Goal: Task Accomplishment & Management: Manage account settings

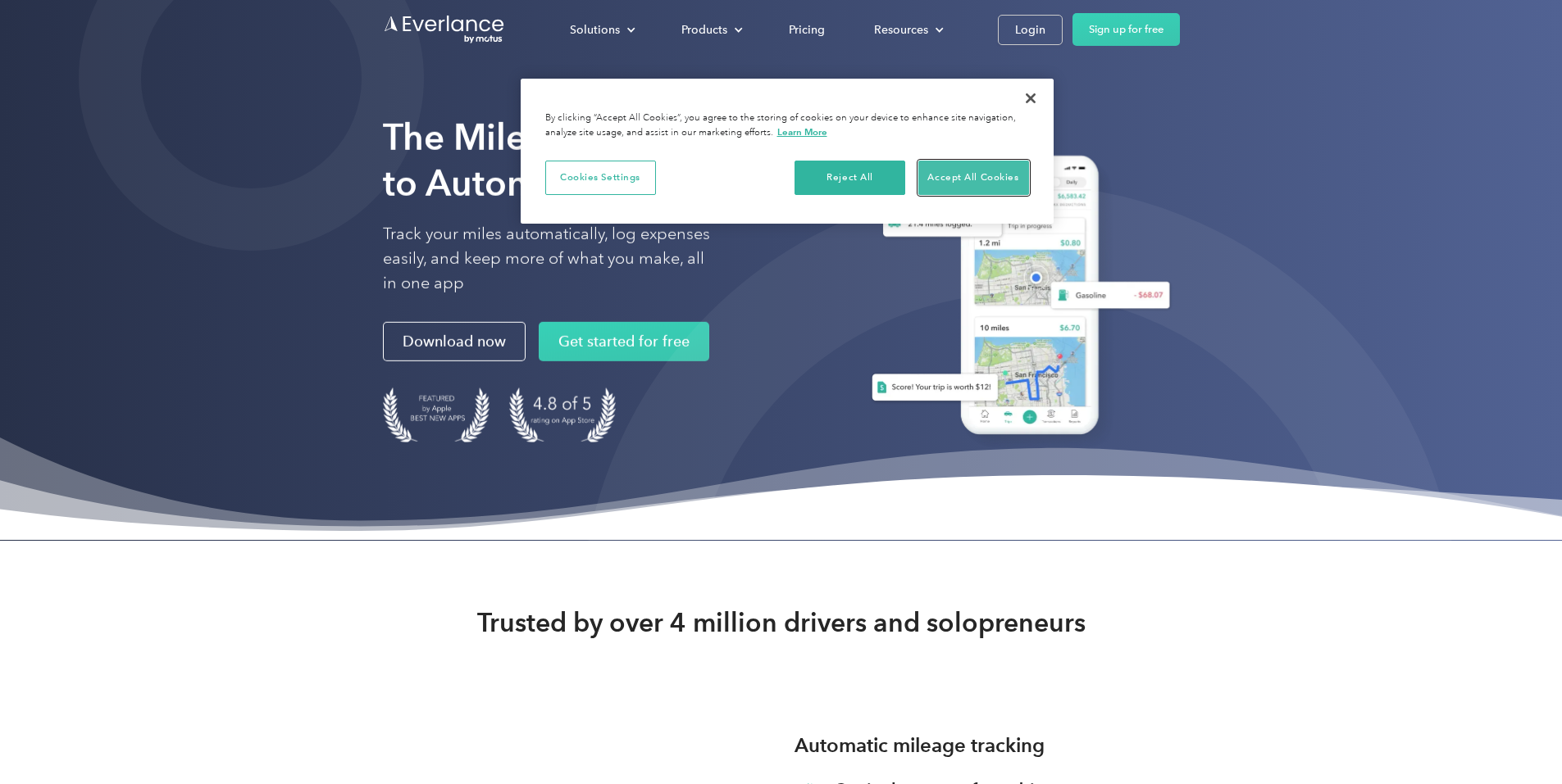
click at [970, 170] on button "Accept All Cookies" at bounding box center [974, 178] width 110 height 35
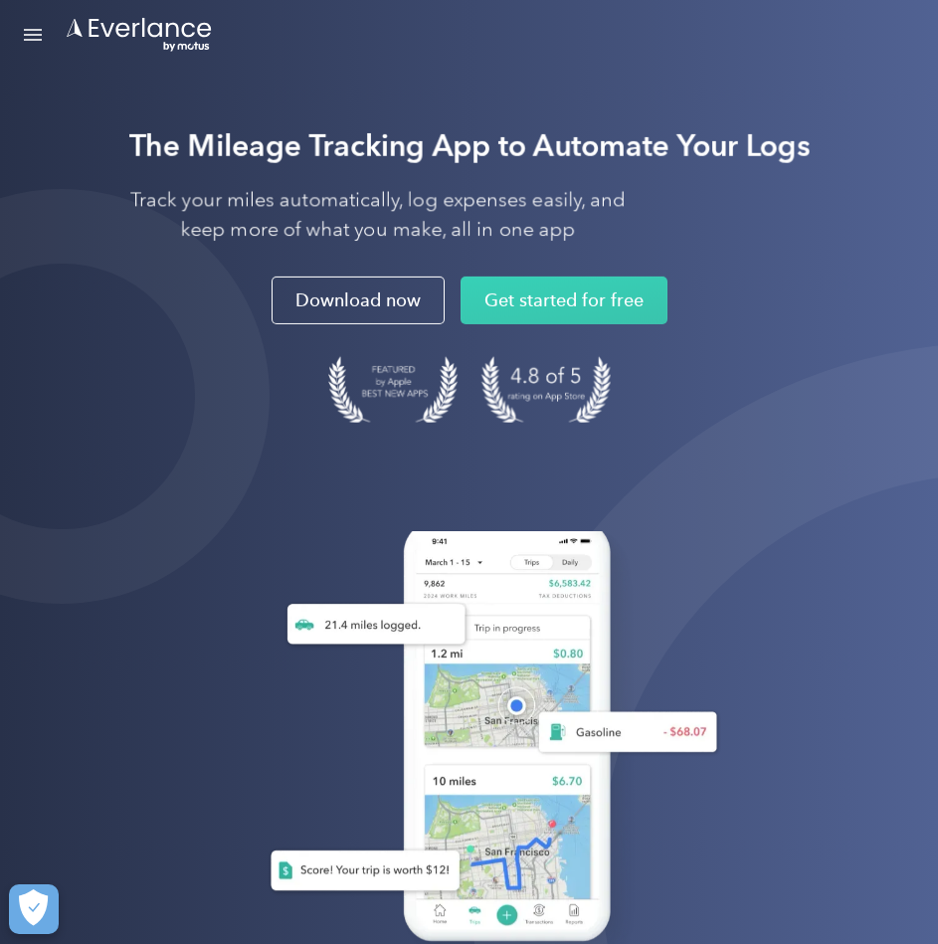
click at [37, 29] on div "Open Menu" at bounding box center [33, 30] width 18 height 2
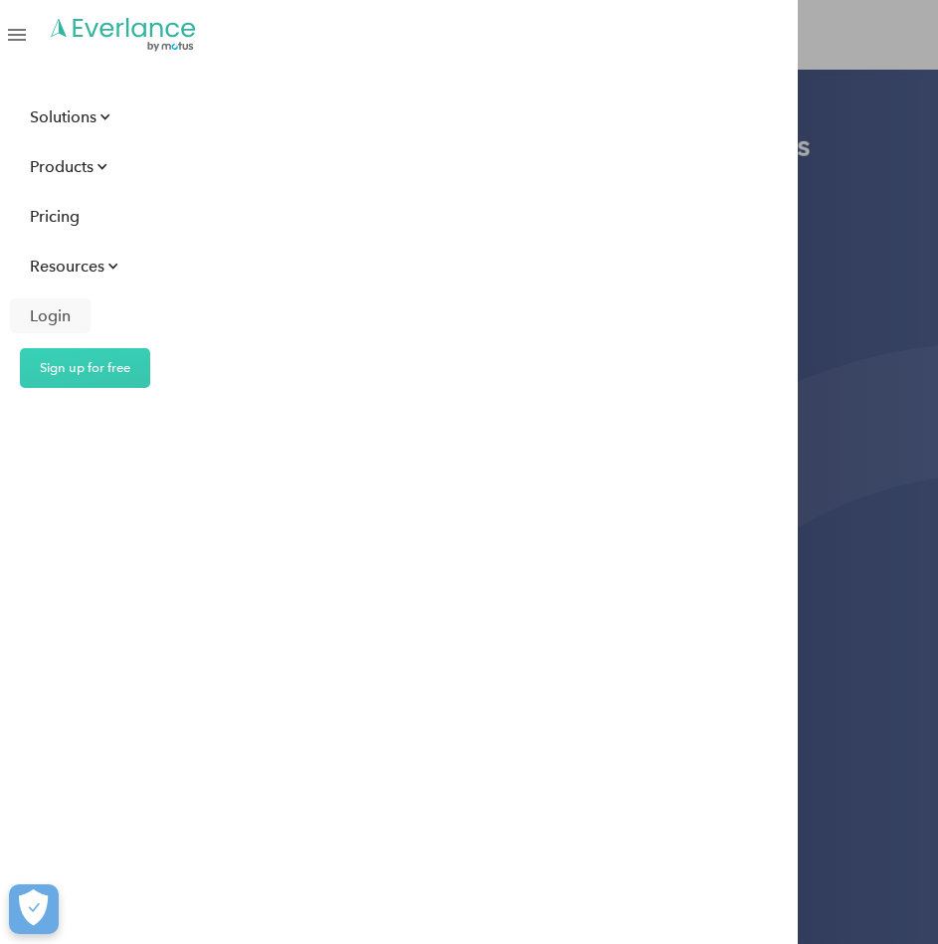
click at [46, 314] on div "Login" at bounding box center [50, 316] width 41 height 25
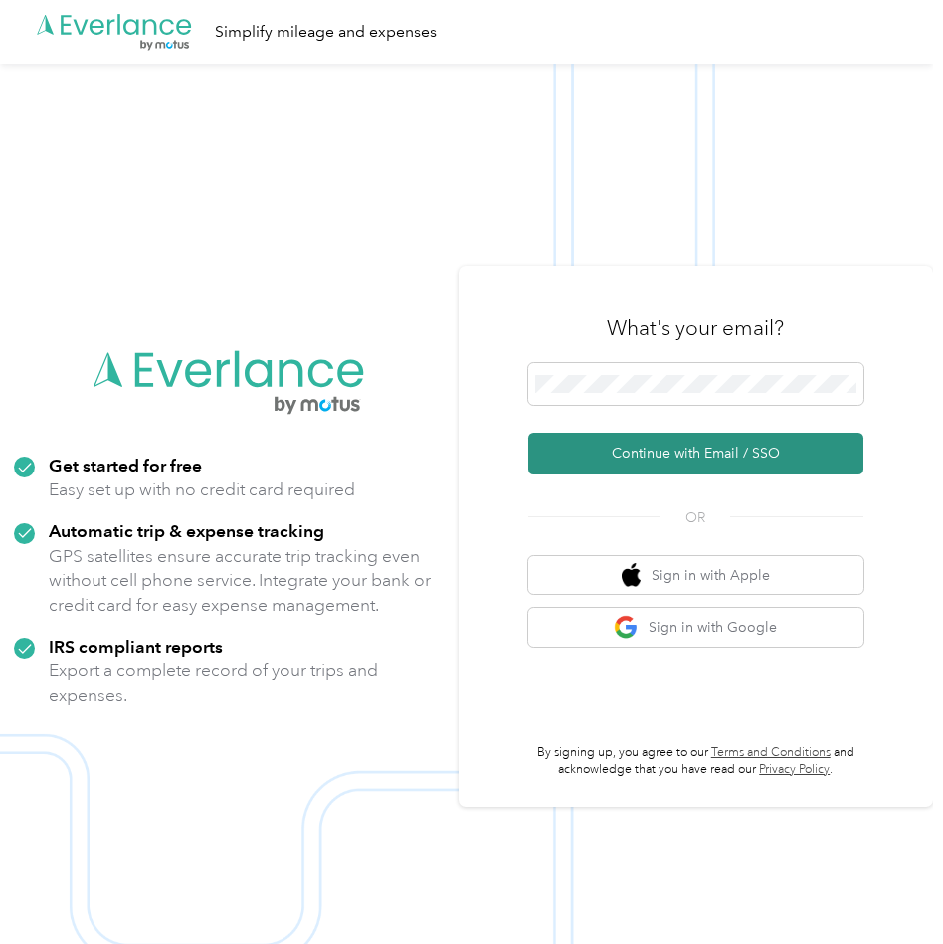
click at [717, 454] on button "Continue with Email / SSO" at bounding box center [696, 454] width 336 height 42
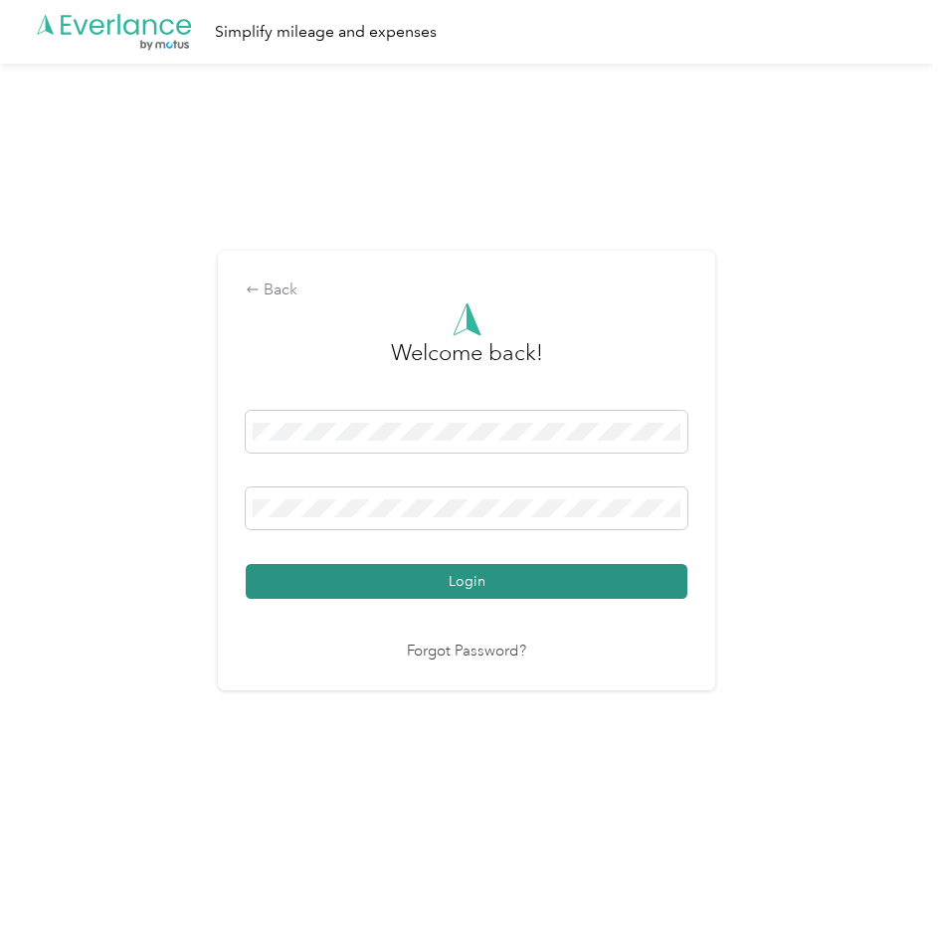
click at [478, 584] on button "Login" at bounding box center [467, 581] width 442 height 35
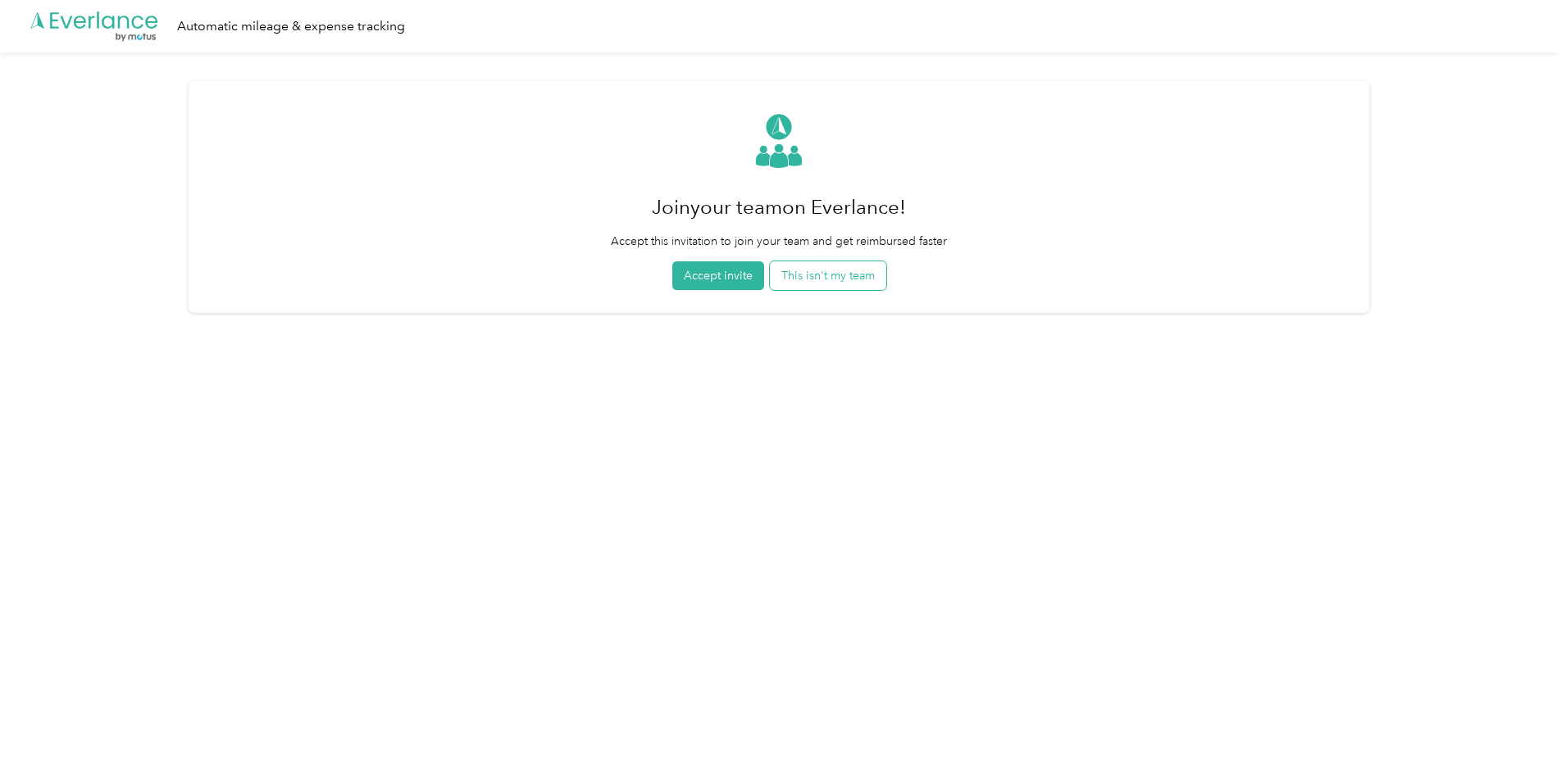
click at [776, 274] on button "This isn't my team" at bounding box center [827, 275] width 116 height 29
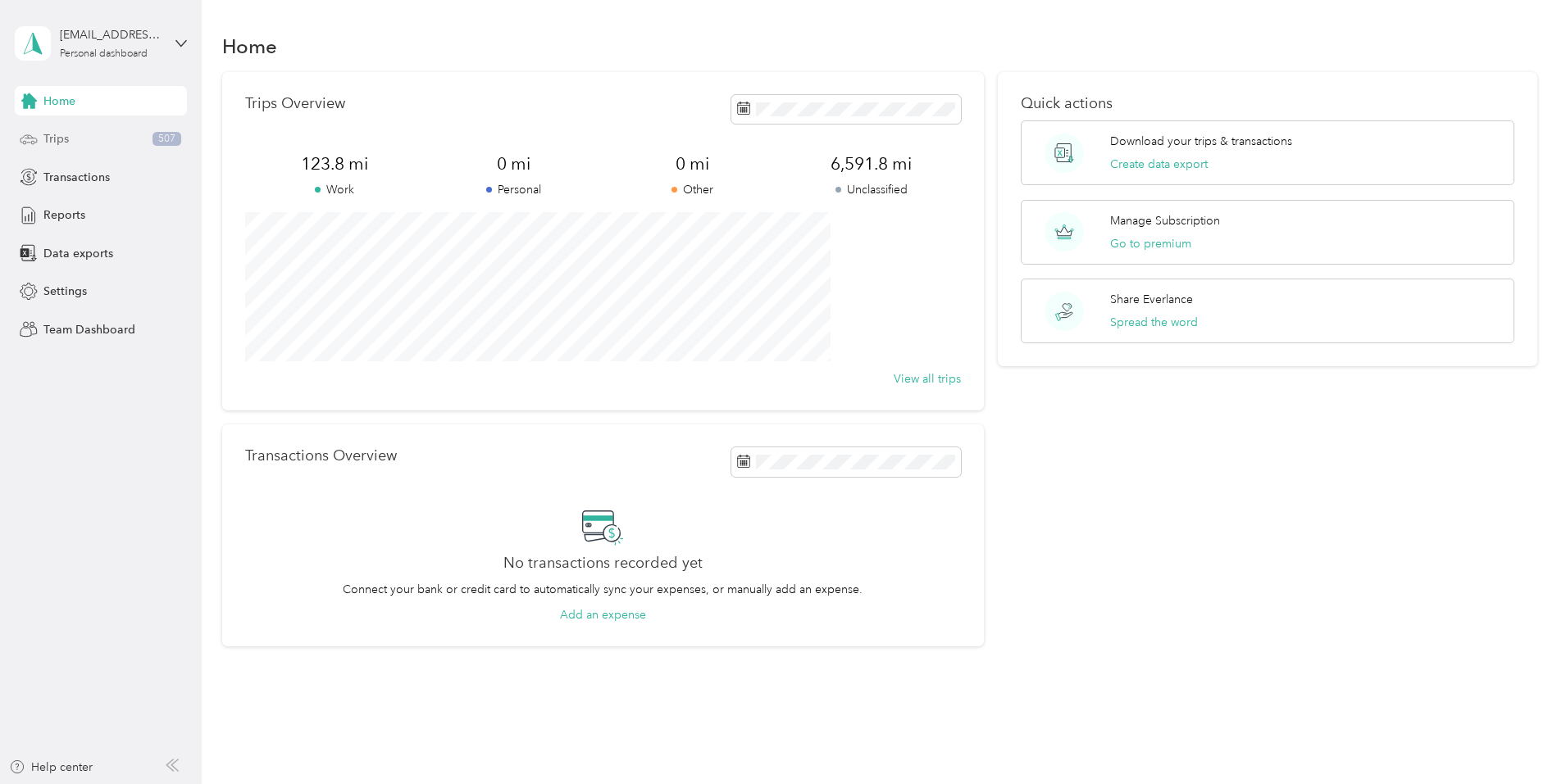
click at [62, 141] on span "Trips" at bounding box center [56, 138] width 26 height 17
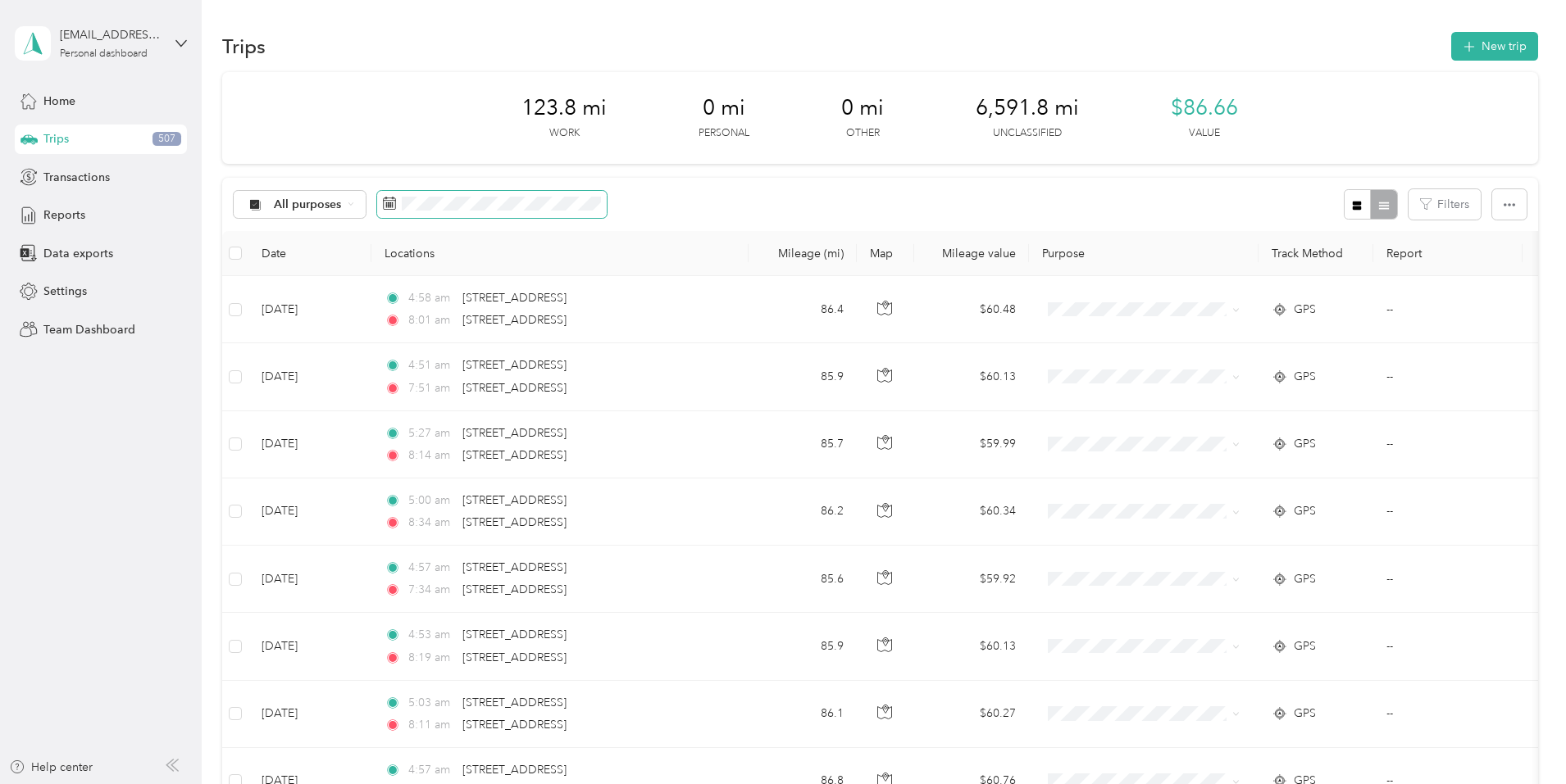
click at [594, 212] on span at bounding box center [492, 205] width 230 height 28
click at [396, 203] on icon at bounding box center [390, 203] width 13 height 13
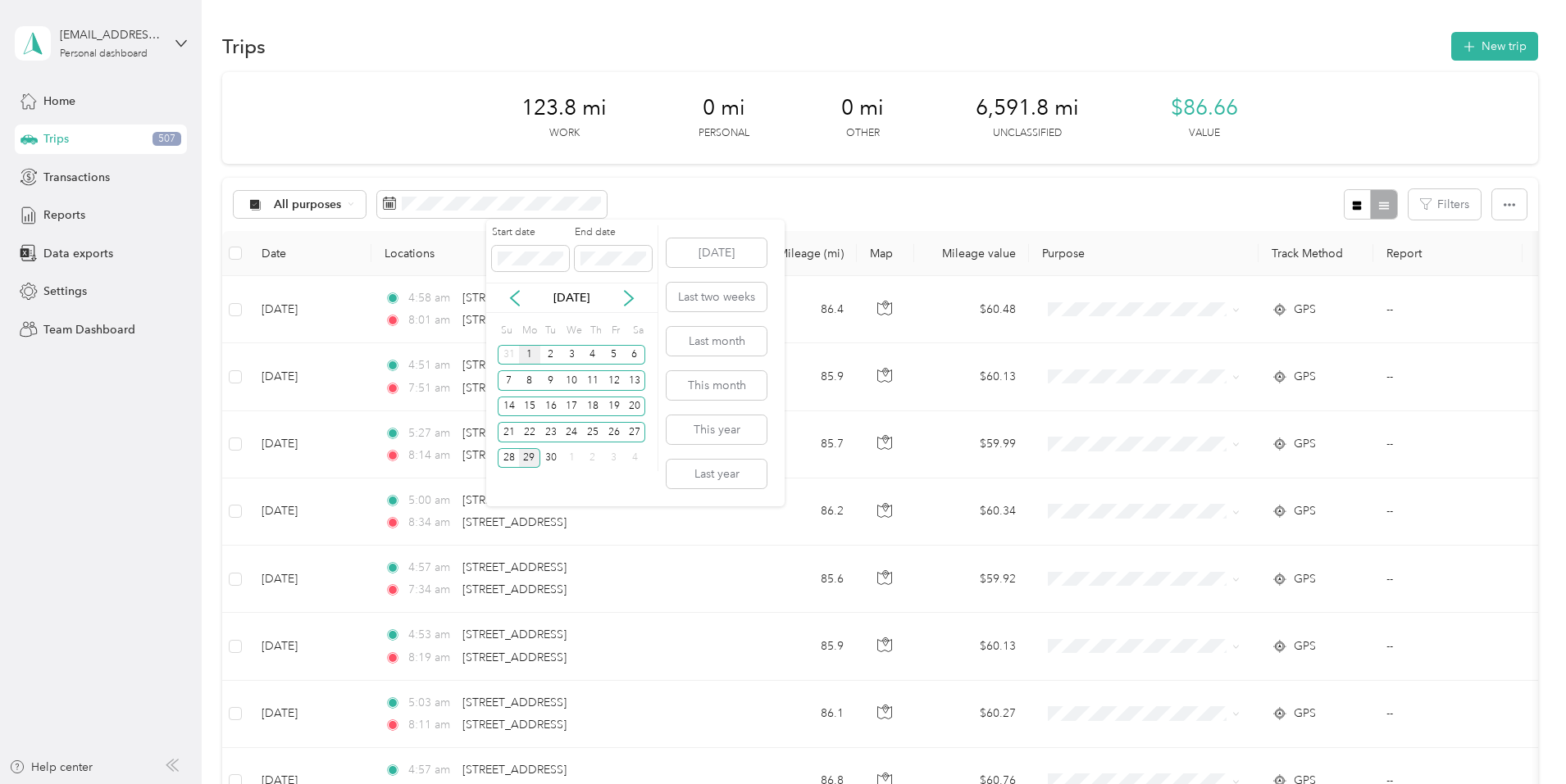
click at [529, 352] on div "1" at bounding box center [530, 355] width 21 height 21
click at [526, 456] on div "29" at bounding box center [530, 458] width 21 height 21
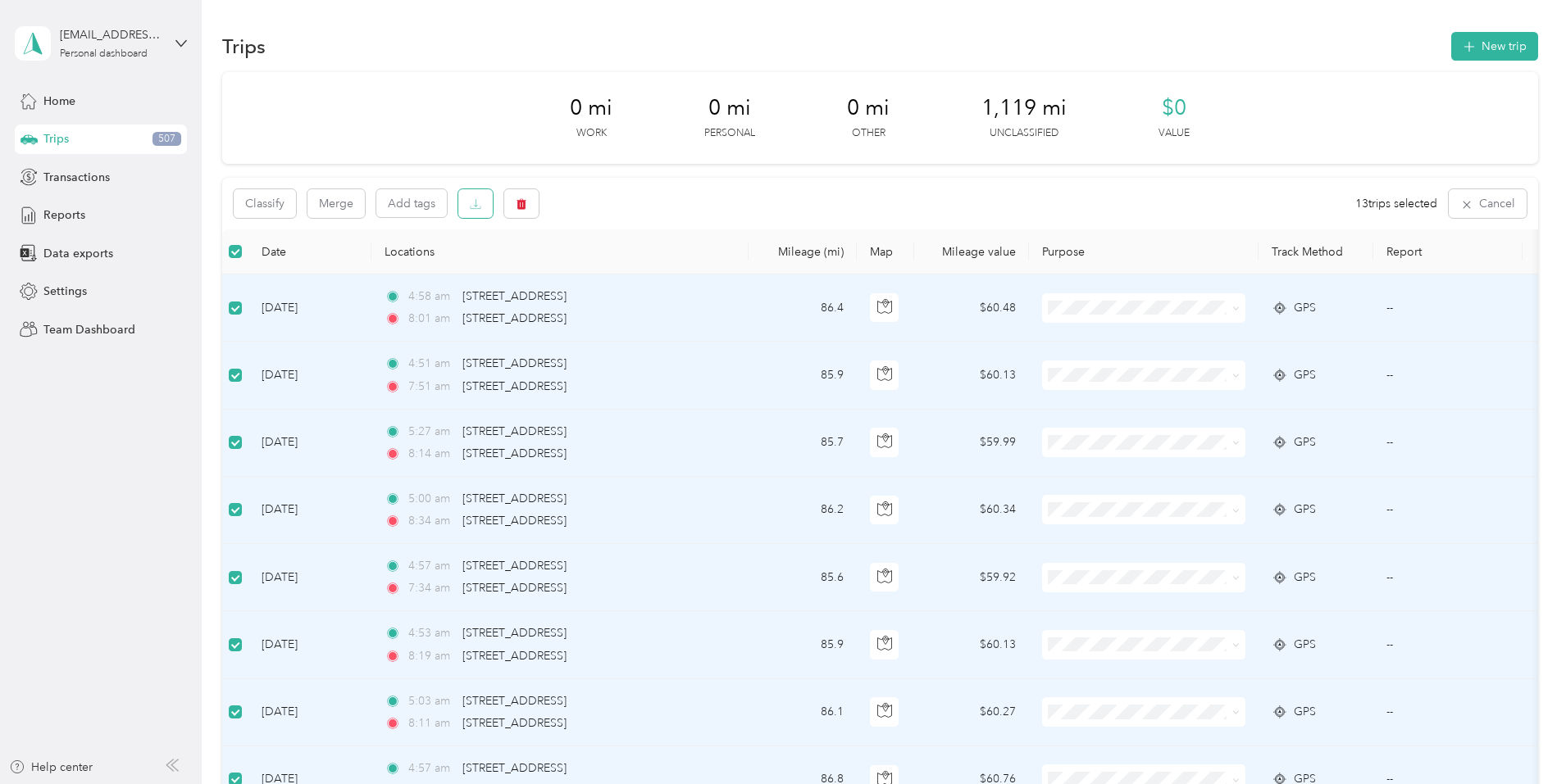
click at [481, 208] on icon "button" at bounding box center [475, 204] width 12 height 12
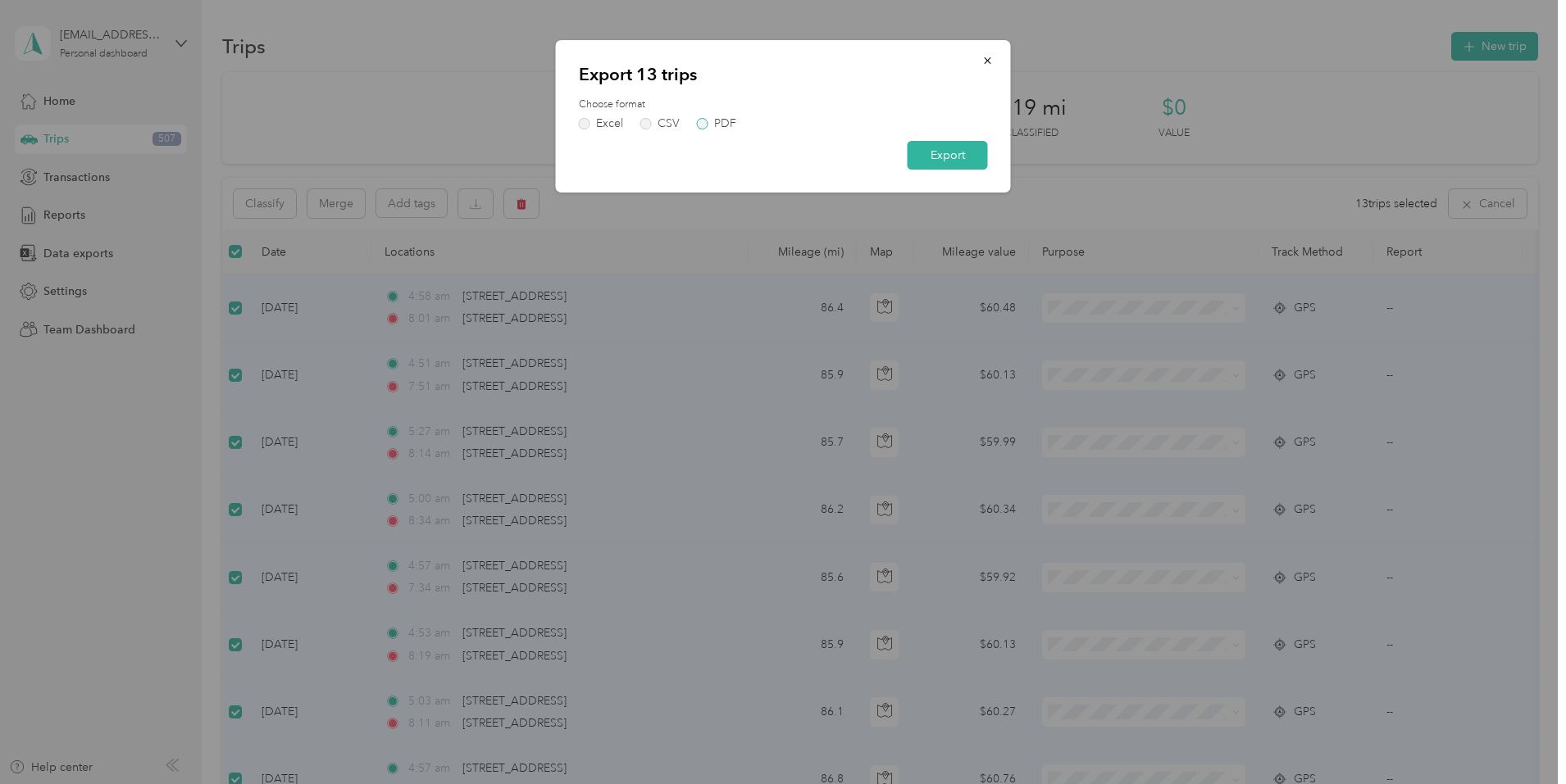
click at [703, 121] on label "PDF" at bounding box center [717, 124] width 40 height 12
click at [776, 156] on button "Export" at bounding box center [948, 155] width 81 height 29
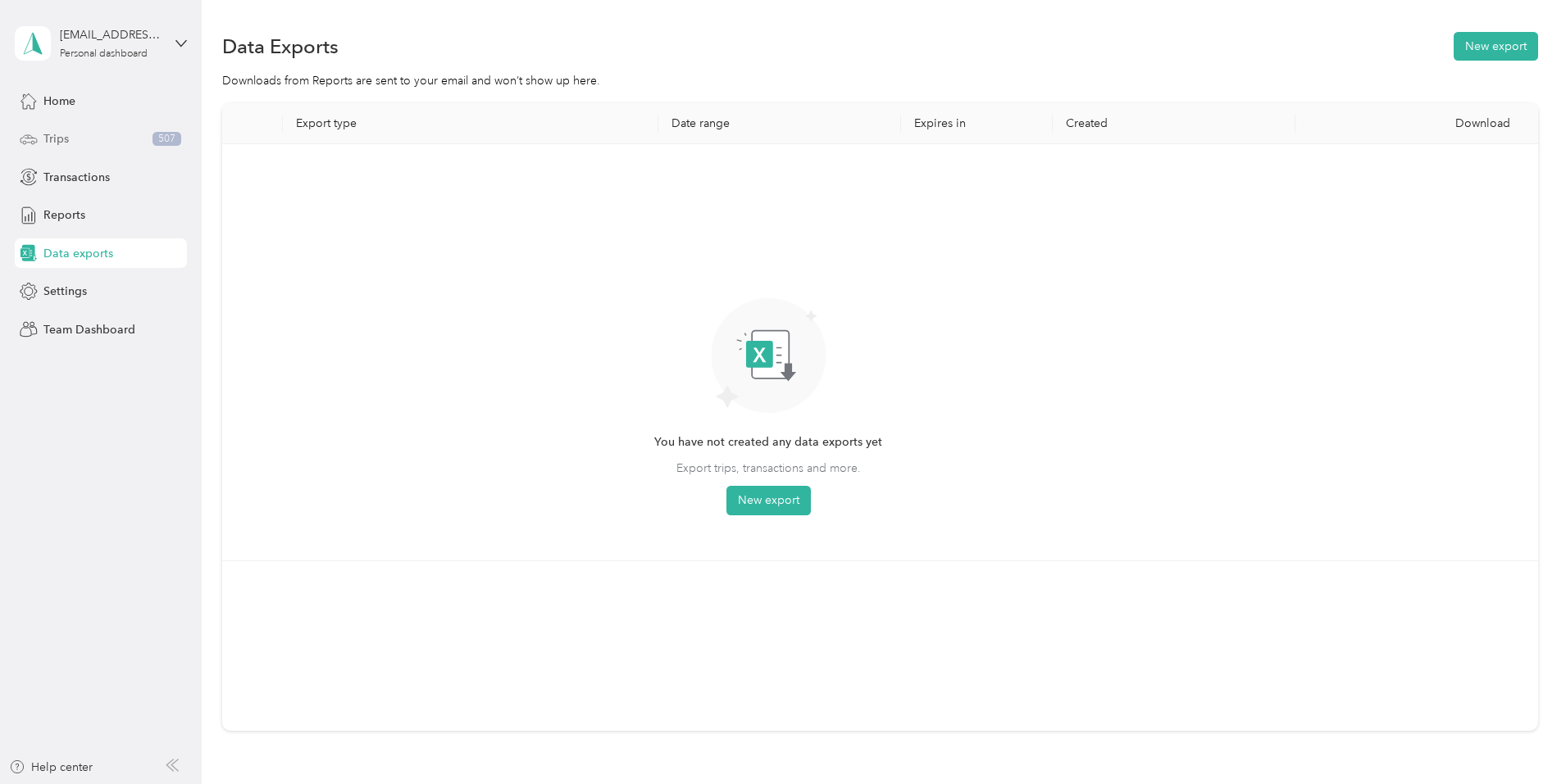
click at [56, 135] on span "Trips" at bounding box center [56, 138] width 26 height 17
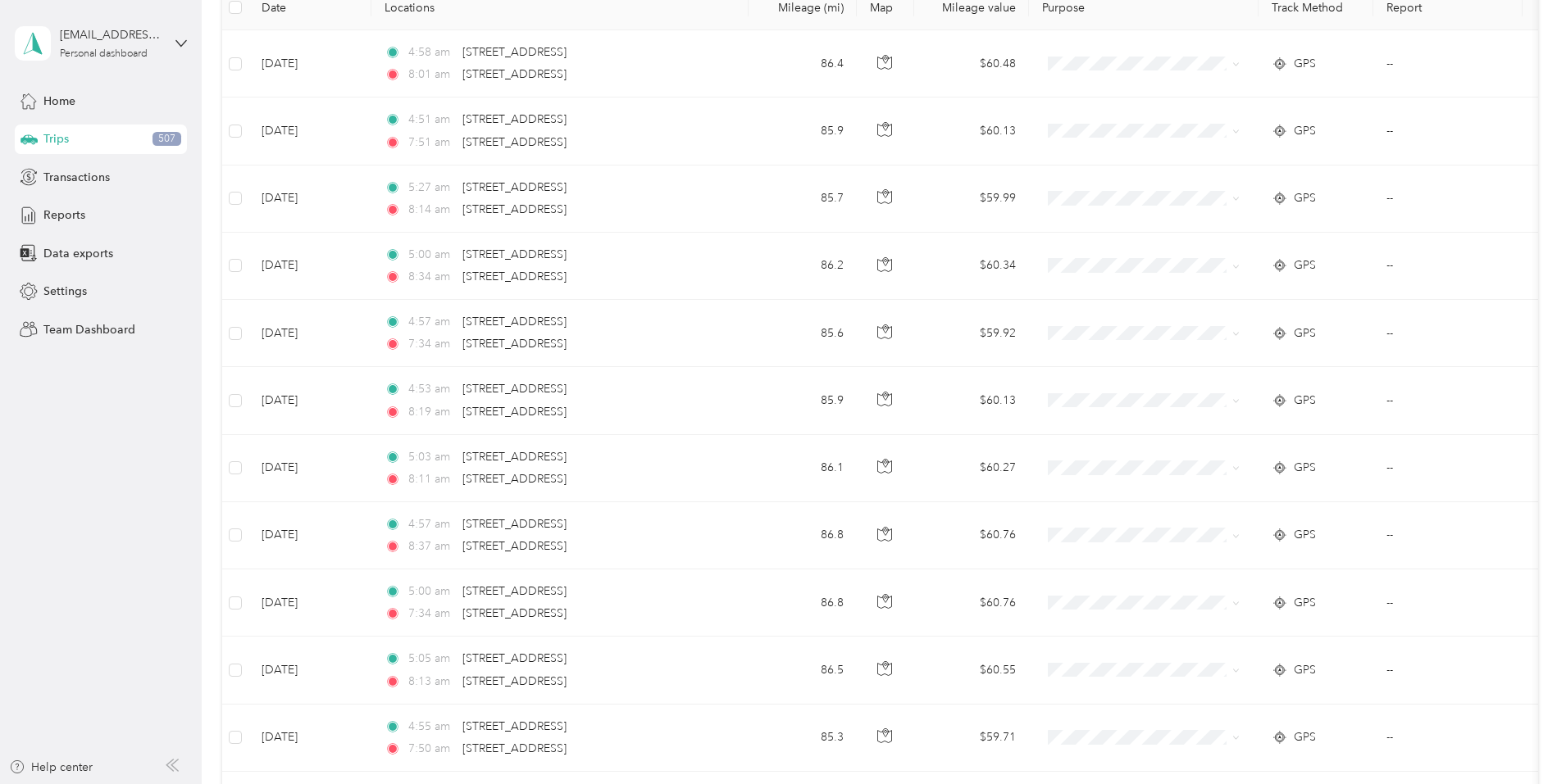
scroll to position [164, 0]
